Goal: Task Accomplishment & Management: Use online tool/utility

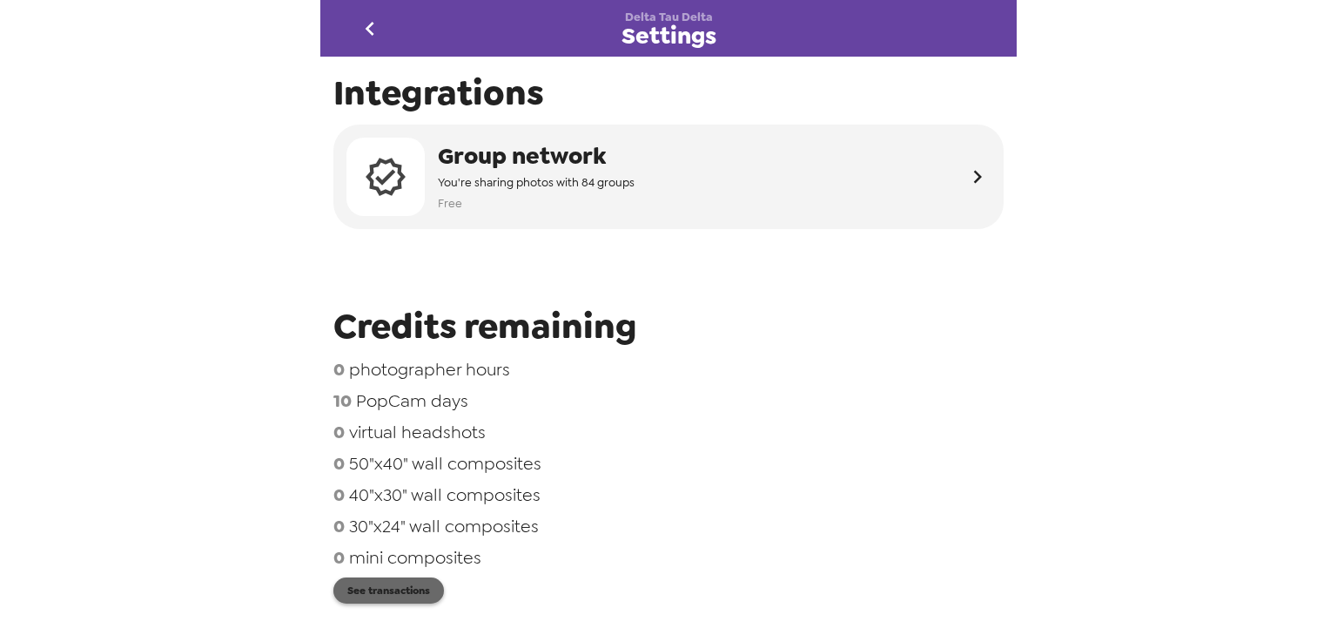
click at [405, 602] on button "See transactions" at bounding box center [388, 590] width 111 height 26
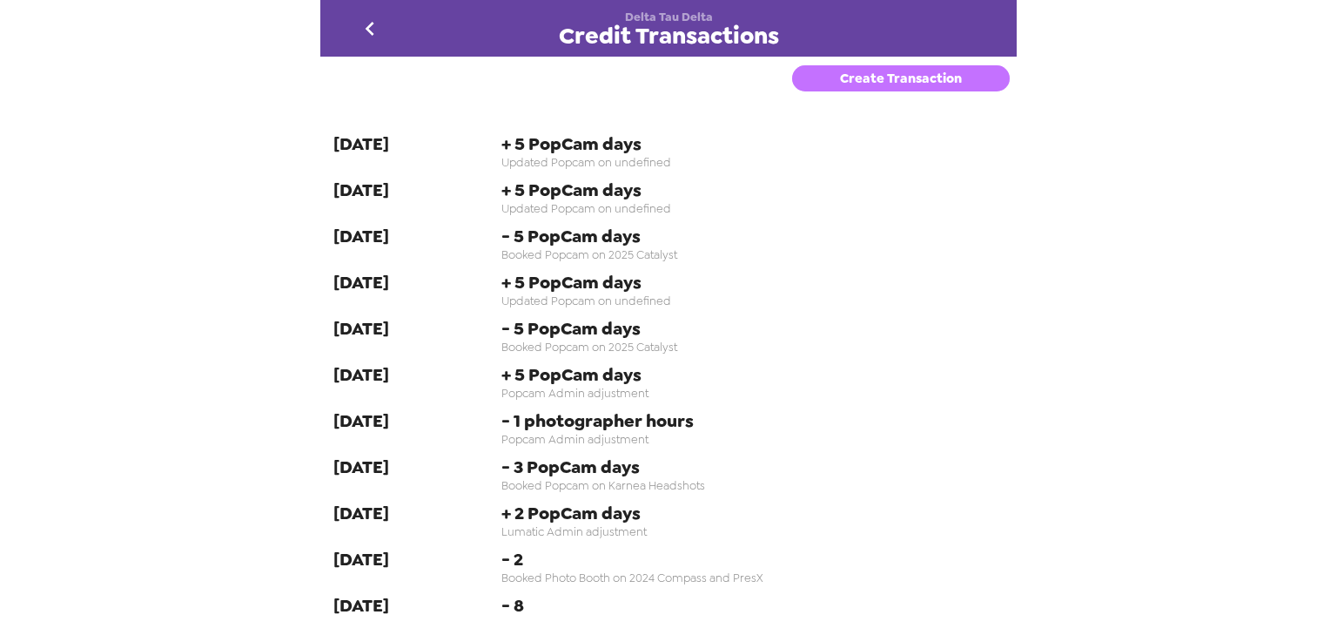
click at [901, 83] on button "Create Transaction" at bounding box center [901, 78] width 218 height 26
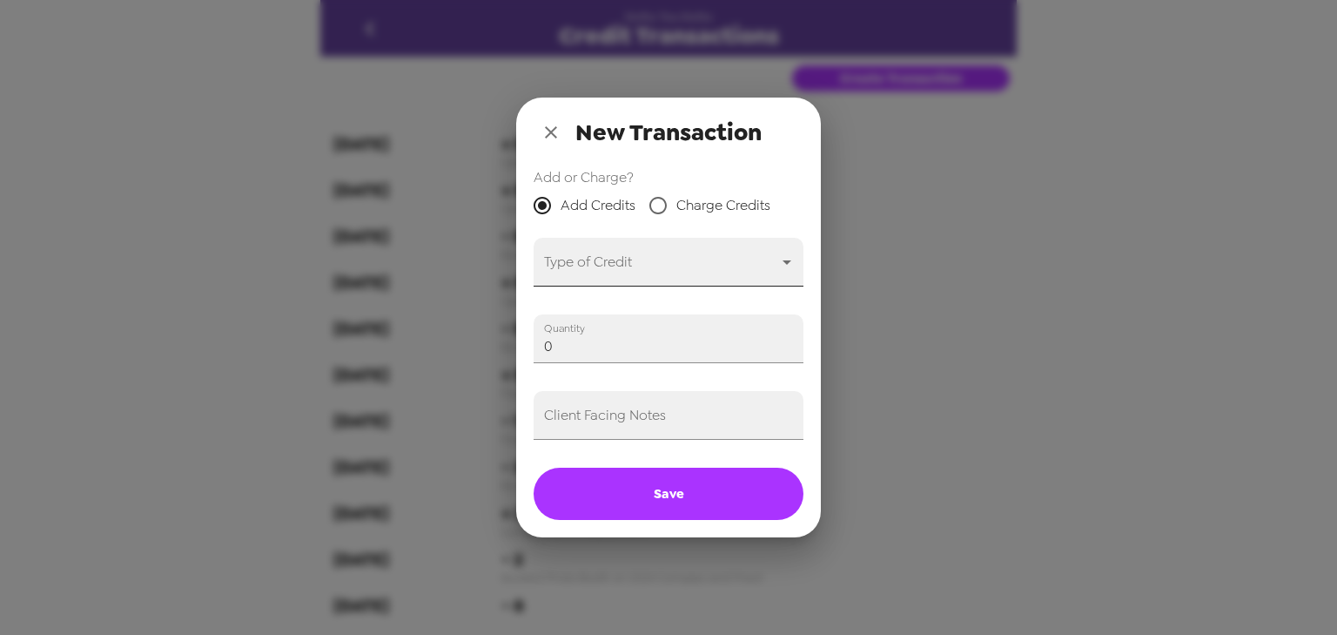
click at [675, 254] on body "Delta Tau Delta Credit Transactions Create Transaction [DATE] + 5 PopCam days U…" at bounding box center [668, 317] width 1337 height 635
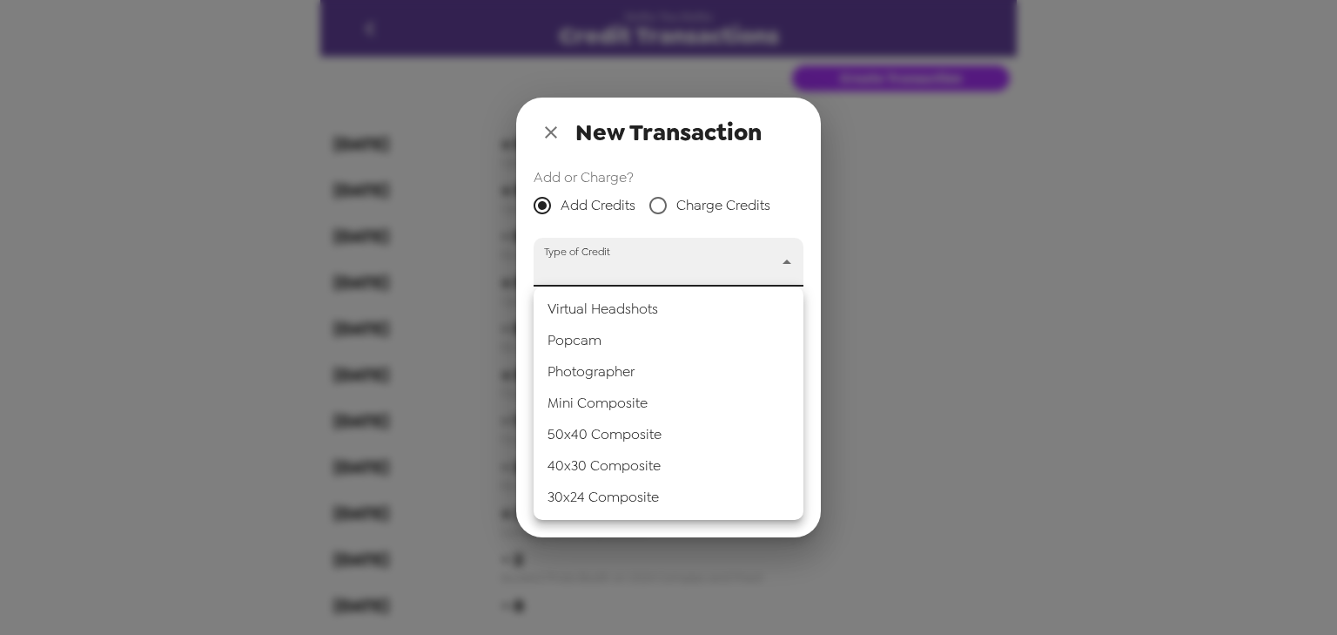
click at [696, 201] on div at bounding box center [668, 317] width 1337 height 635
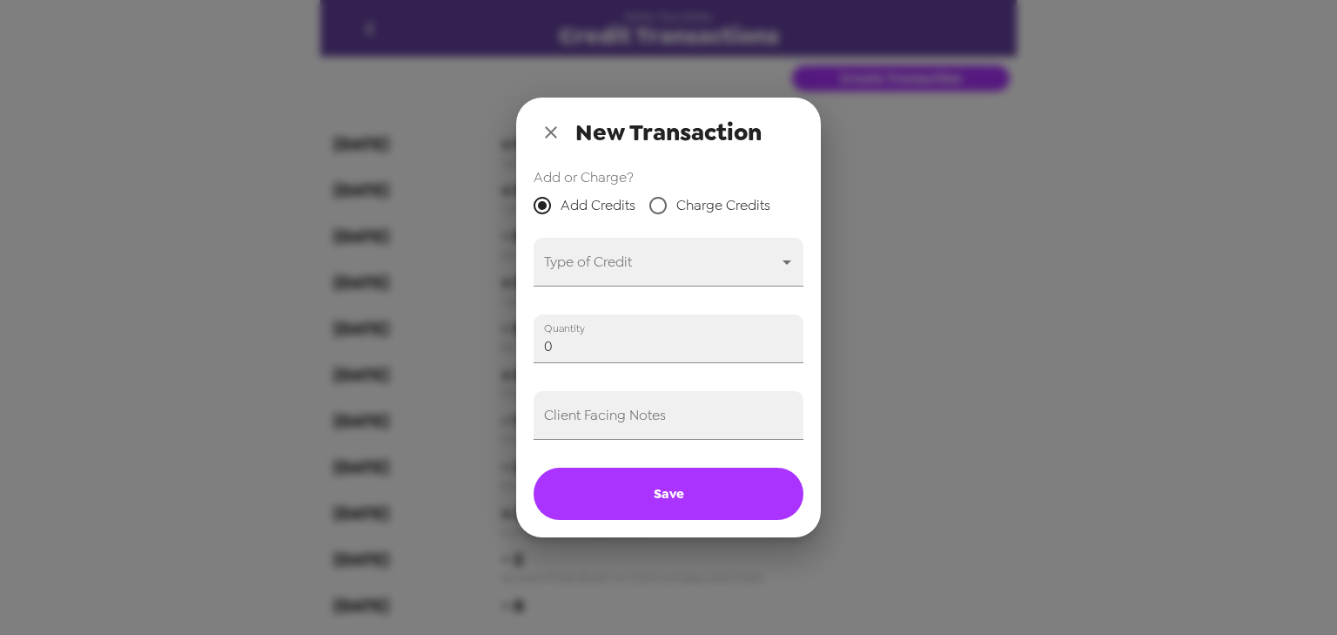
drag, startPoint x: 707, startPoint y: 205, endPoint x: 689, endPoint y: 272, distance: 68.4
click at [706, 209] on span "Charge Credits" at bounding box center [723, 205] width 94 height 21
click at [676, 209] on input "Charge Credits" at bounding box center [658, 205] width 37 height 37
radio input "true"
click at [686, 285] on body "Delta Tau Delta Credit Transactions Create Transaction [DATE] + 5 PopCam days U…" at bounding box center [668, 317] width 1337 height 635
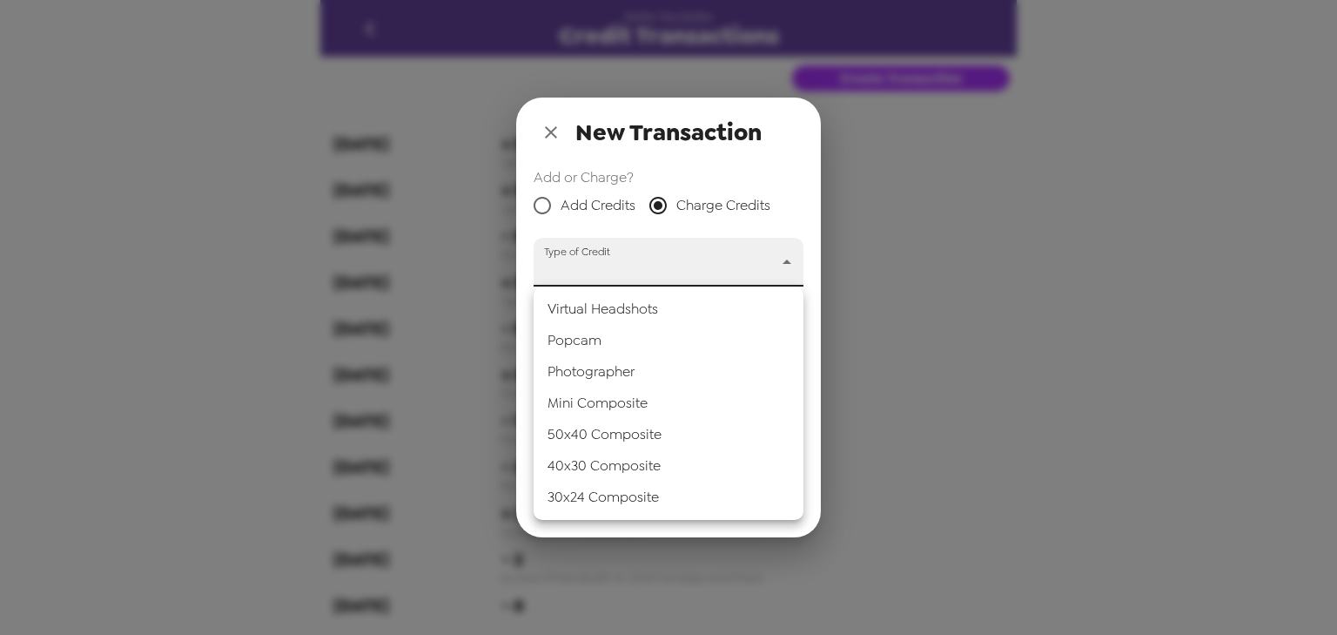
click at [655, 345] on li "Popcam" at bounding box center [669, 340] width 270 height 31
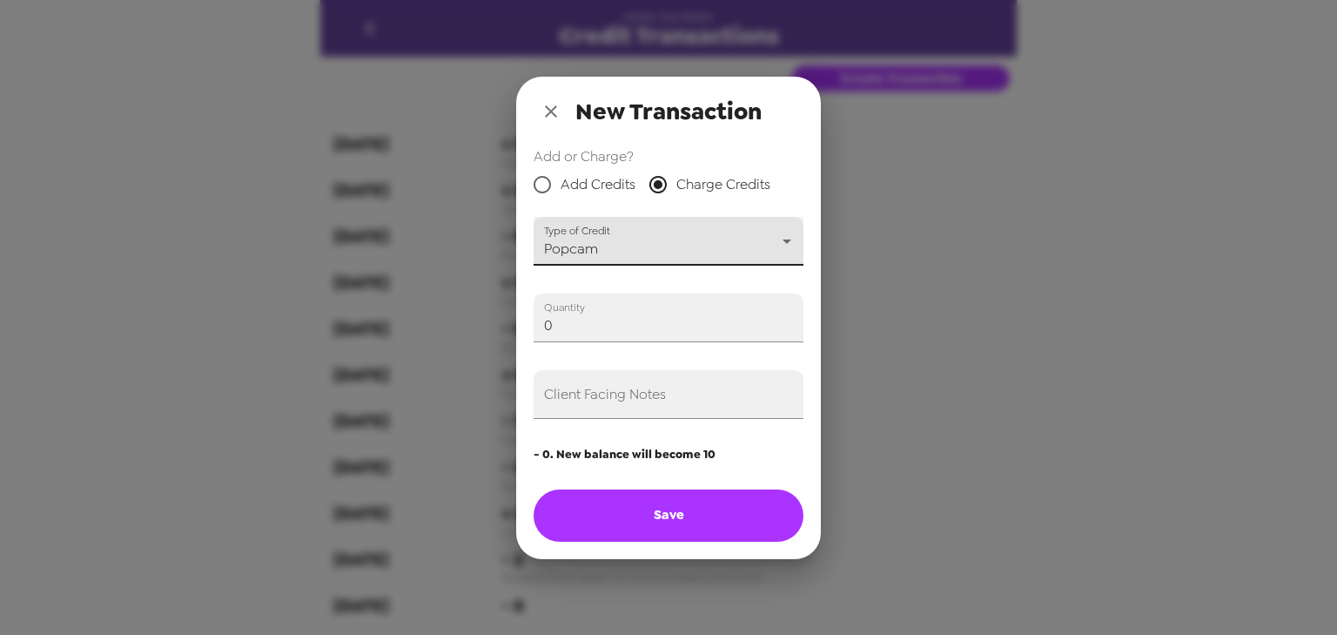
type input "popcam"
click at [373, 306] on div "New Transaction Add or Charge? Add Credits Charge Credits Type of Credit Popcam…" at bounding box center [668, 317] width 1337 height 635
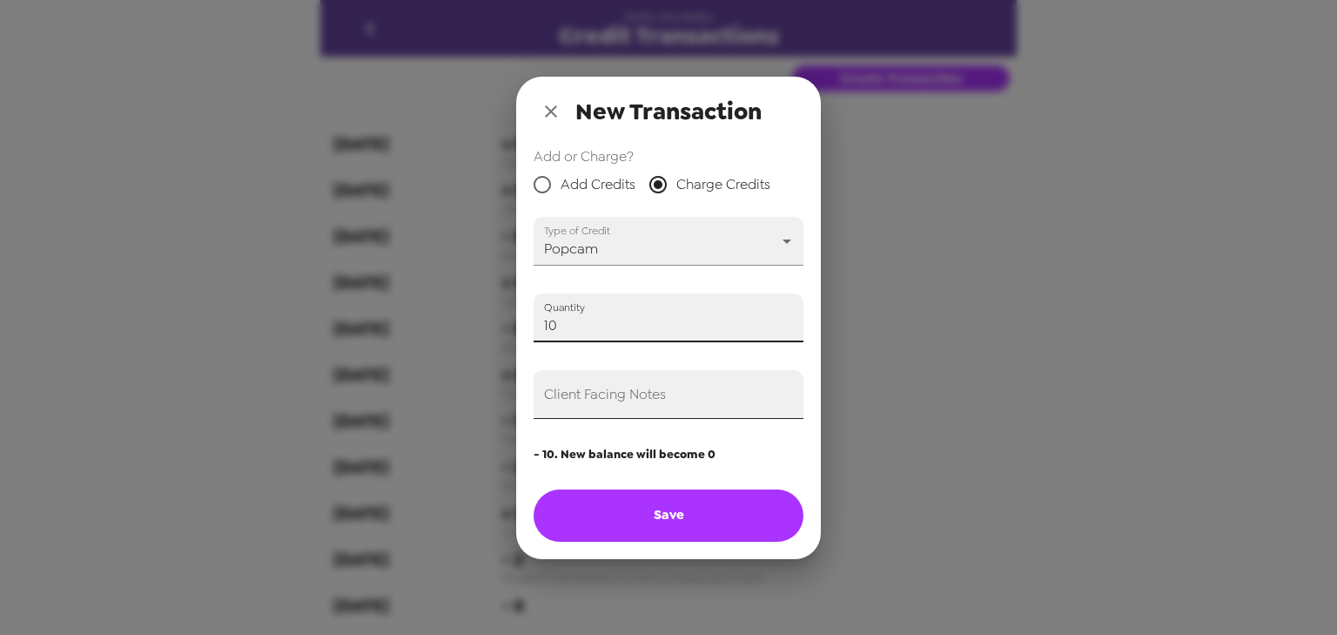
type input "10"
click at [683, 400] on input "Client Facing Notes" at bounding box center [669, 394] width 270 height 49
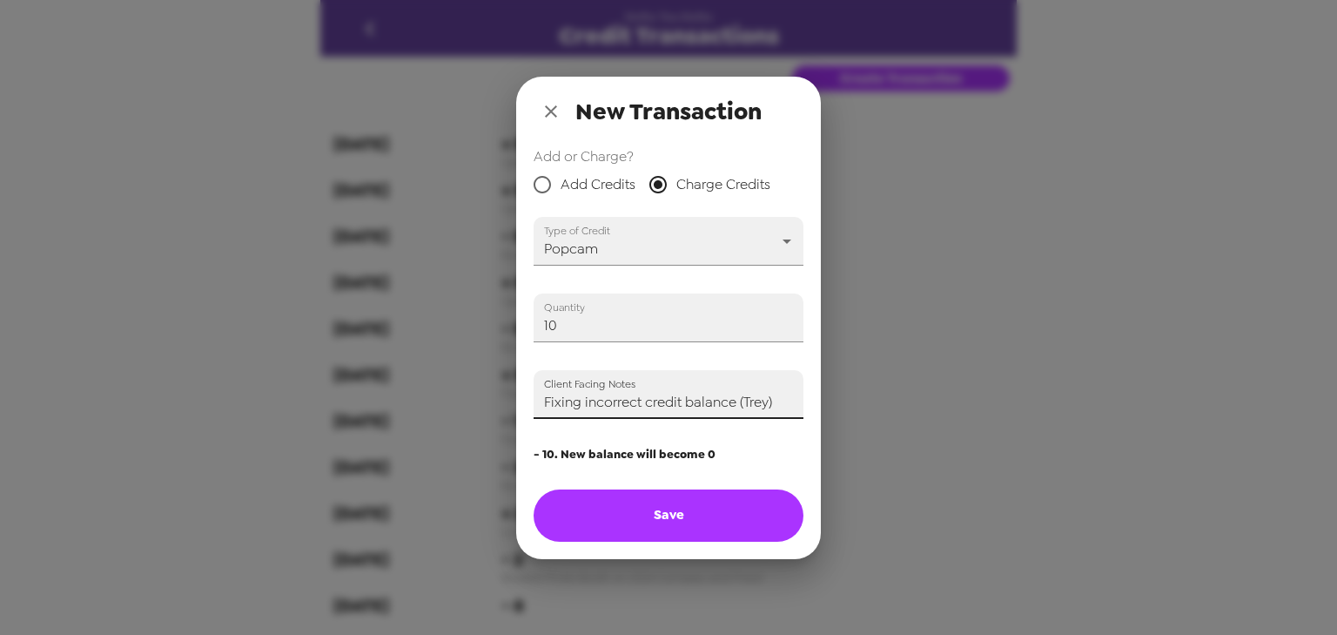
type input "Fixing incorrect credit balance (Trey)"
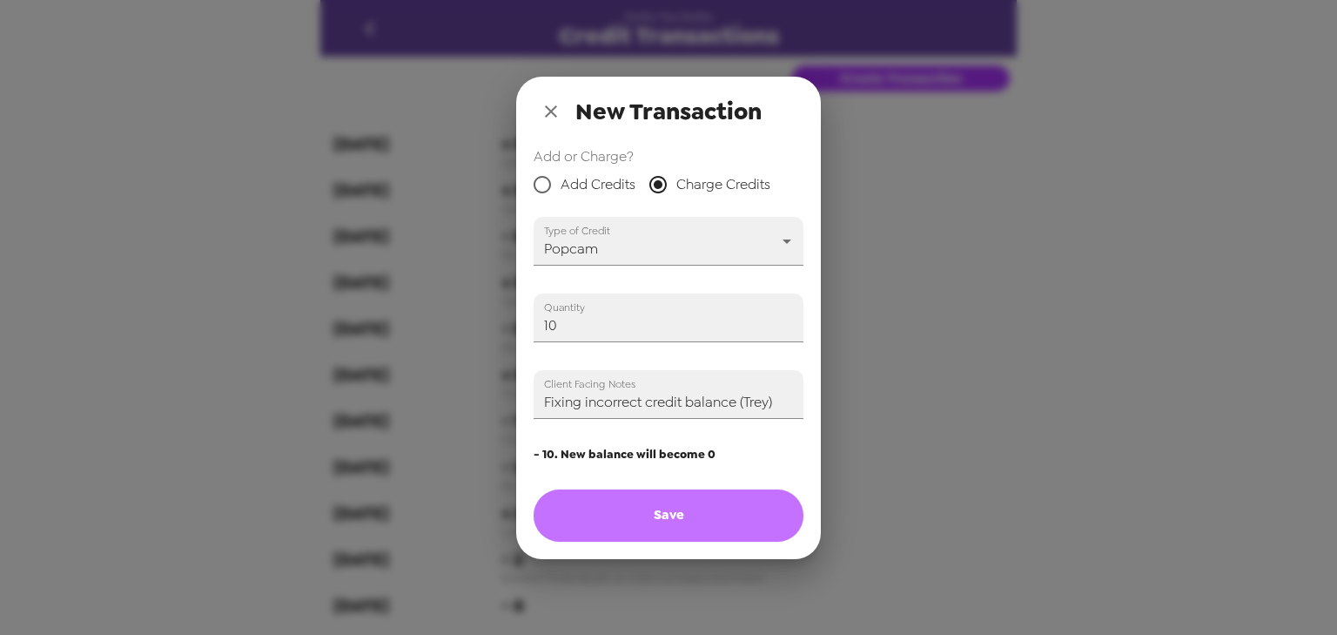
click at [731, 512] on button "Save" at bounding box center [669, 515] width 270 height 52
radio input "true"
type input "0"
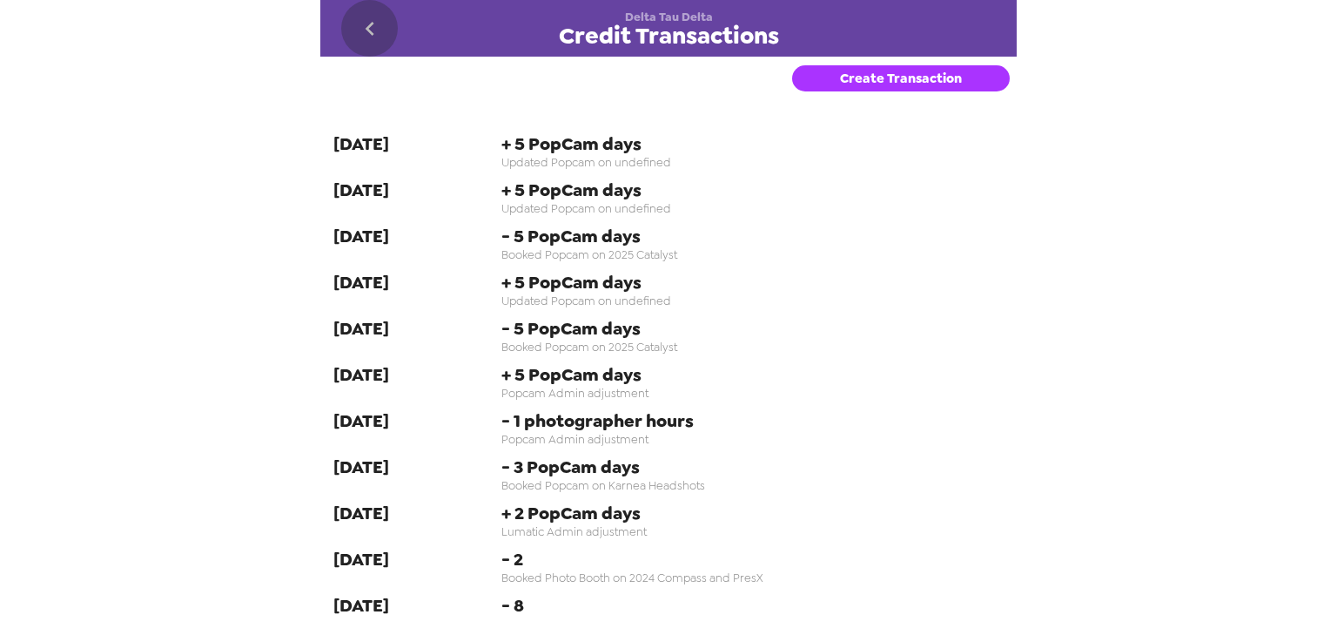
click at [374, 28] on icon "go back" at bounding box center [370, 29] width 28 height 28
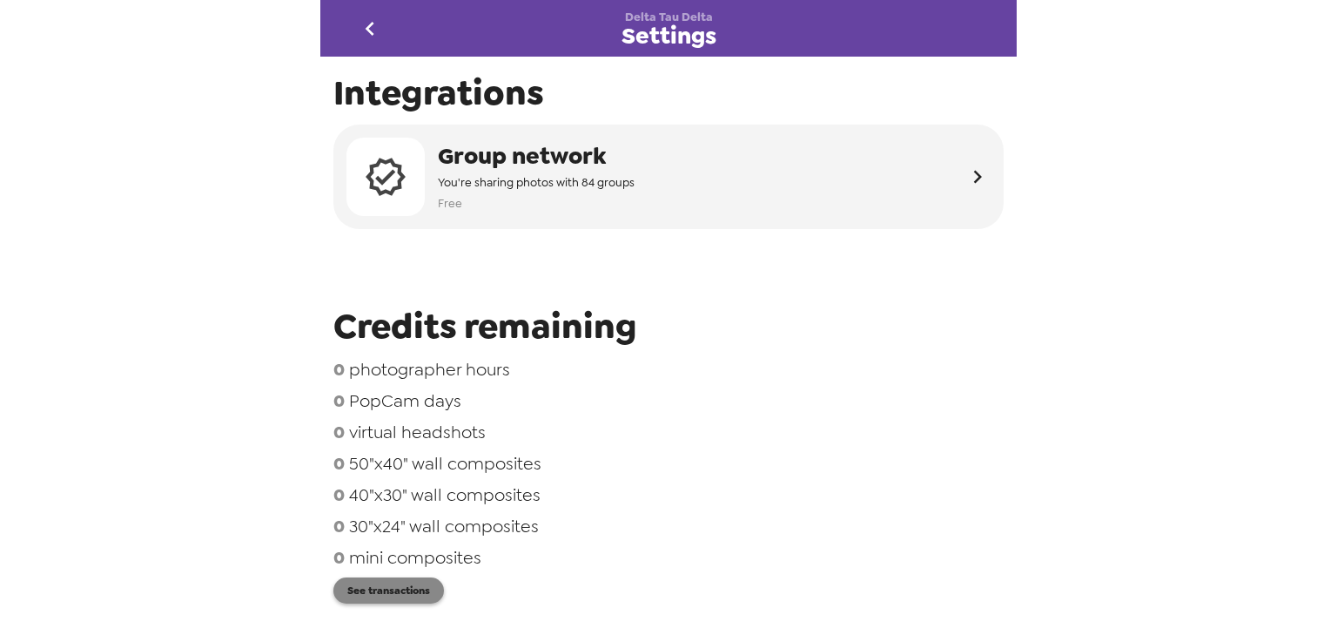
click at [387, 586] on button "See transactions" at bounding box center [388, 590] width 111 height 26
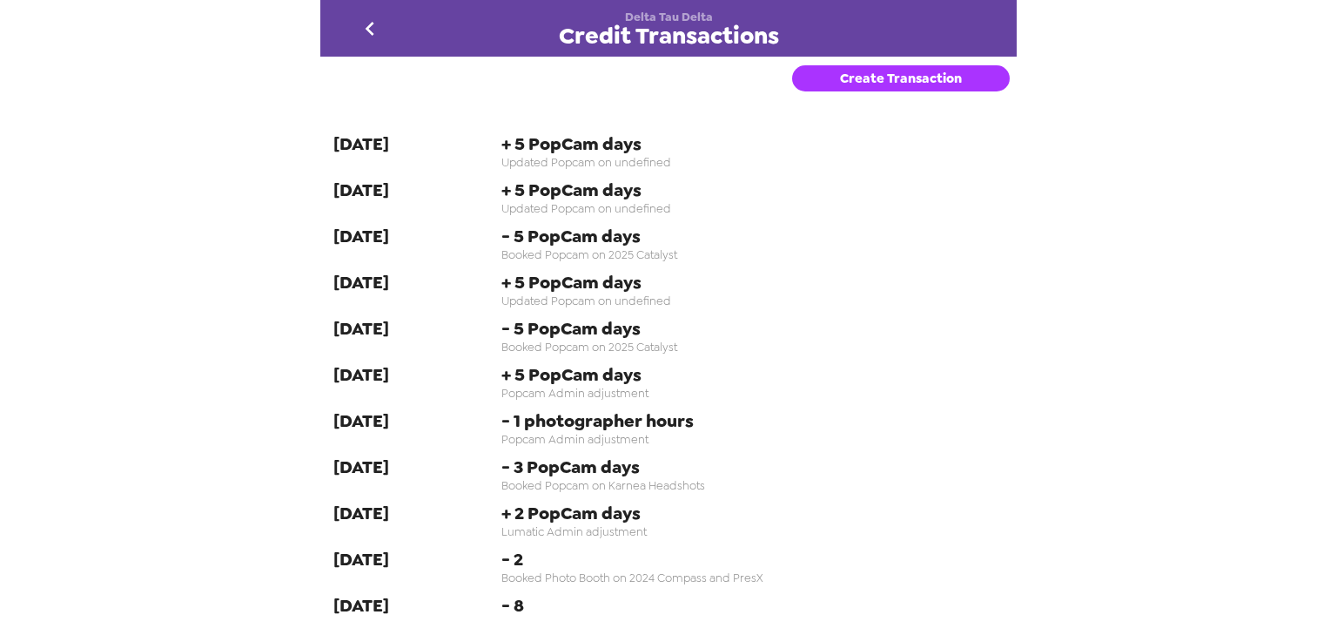
click at [369, 20] on icon "go back" at bounding box center [370, 29] width 28 height 28
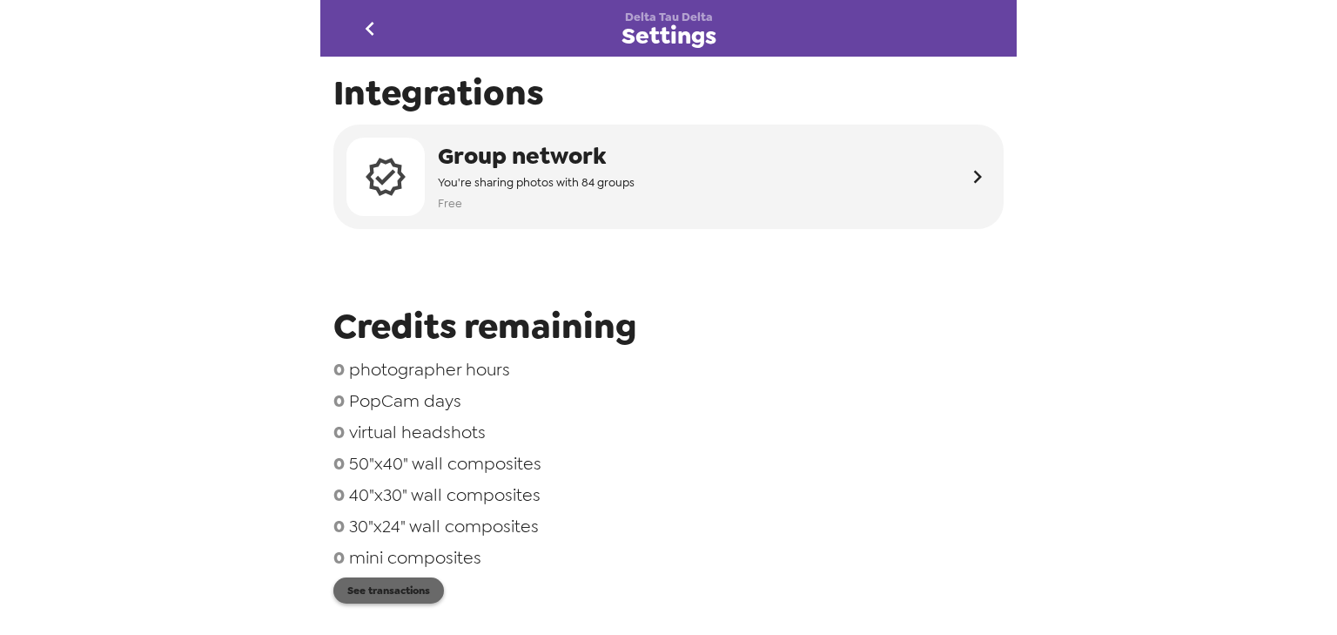
click at [384, 599] on button "See transactions" at bounding box center [388, 590] width 111 height 26
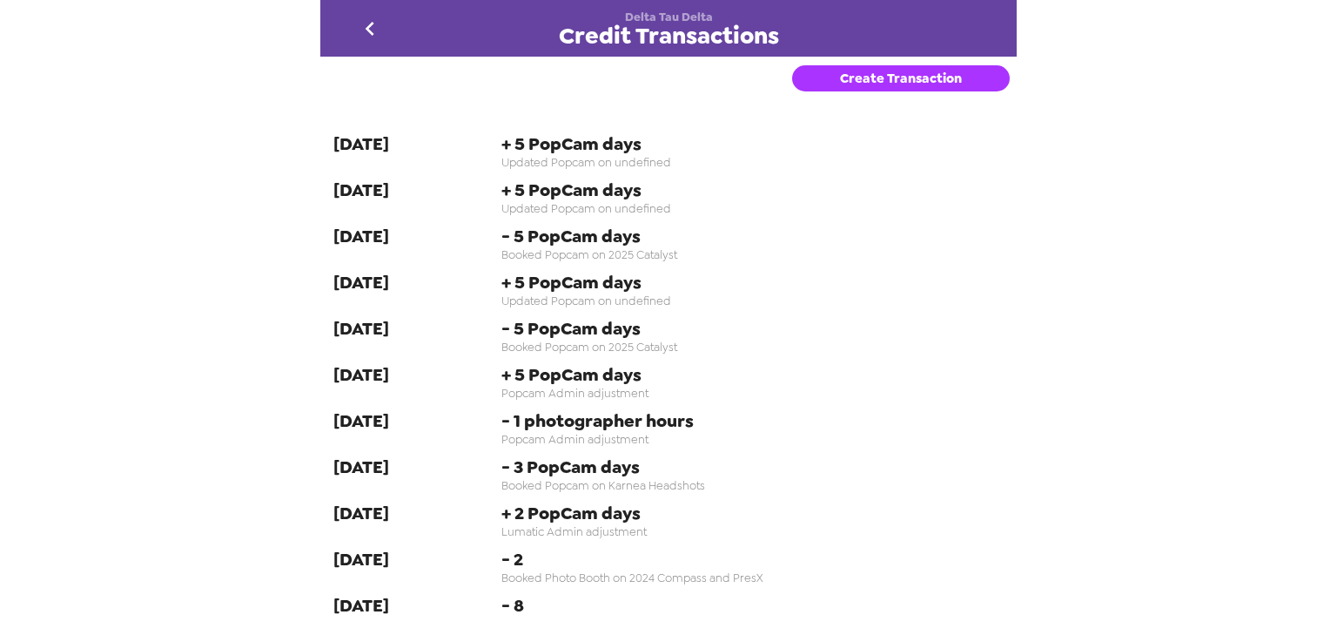
click at [380, 31] on icon "go back" at bounding box center [370, 29] width 28 height 28
